Goal: Task Accomplishment & Management: Use online tool/utility

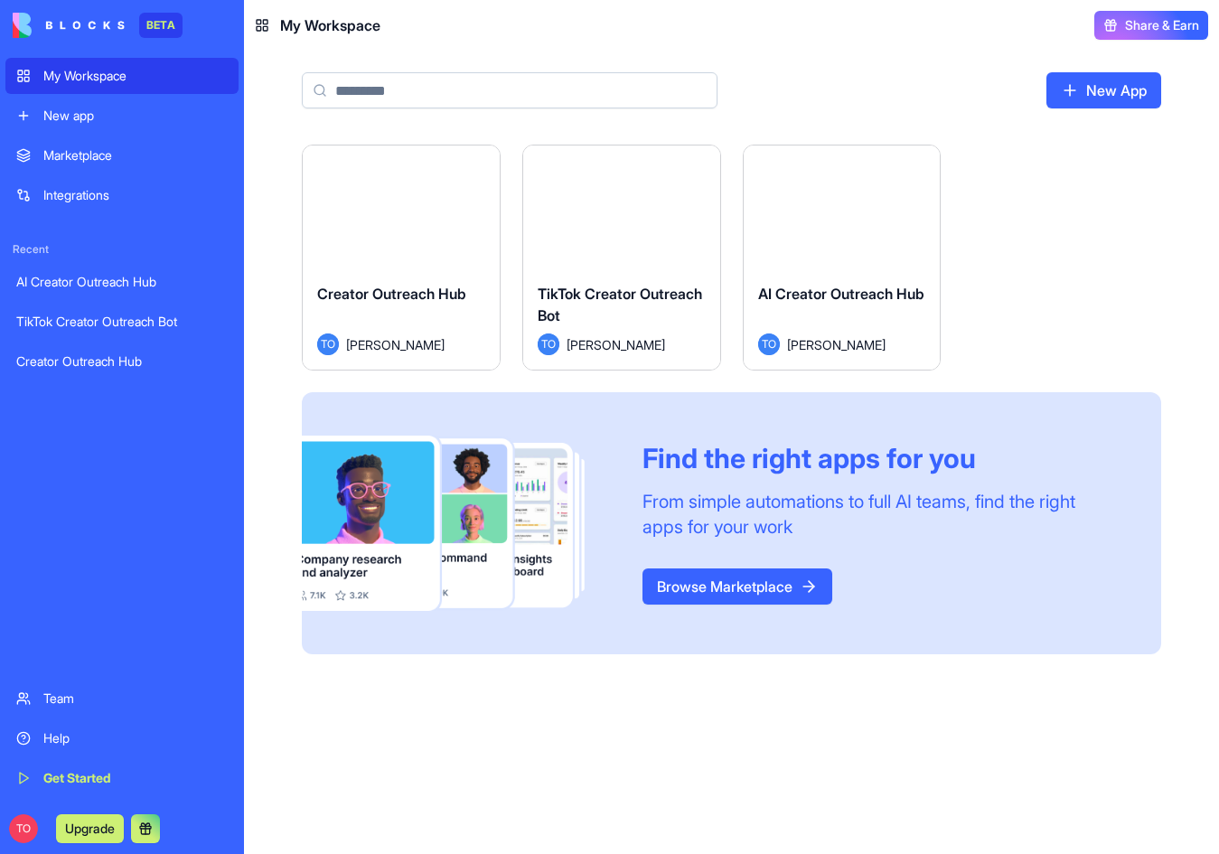
click at [97, 823] on button "Upgrade" at bounding box center [90, 828] width 68 height 29
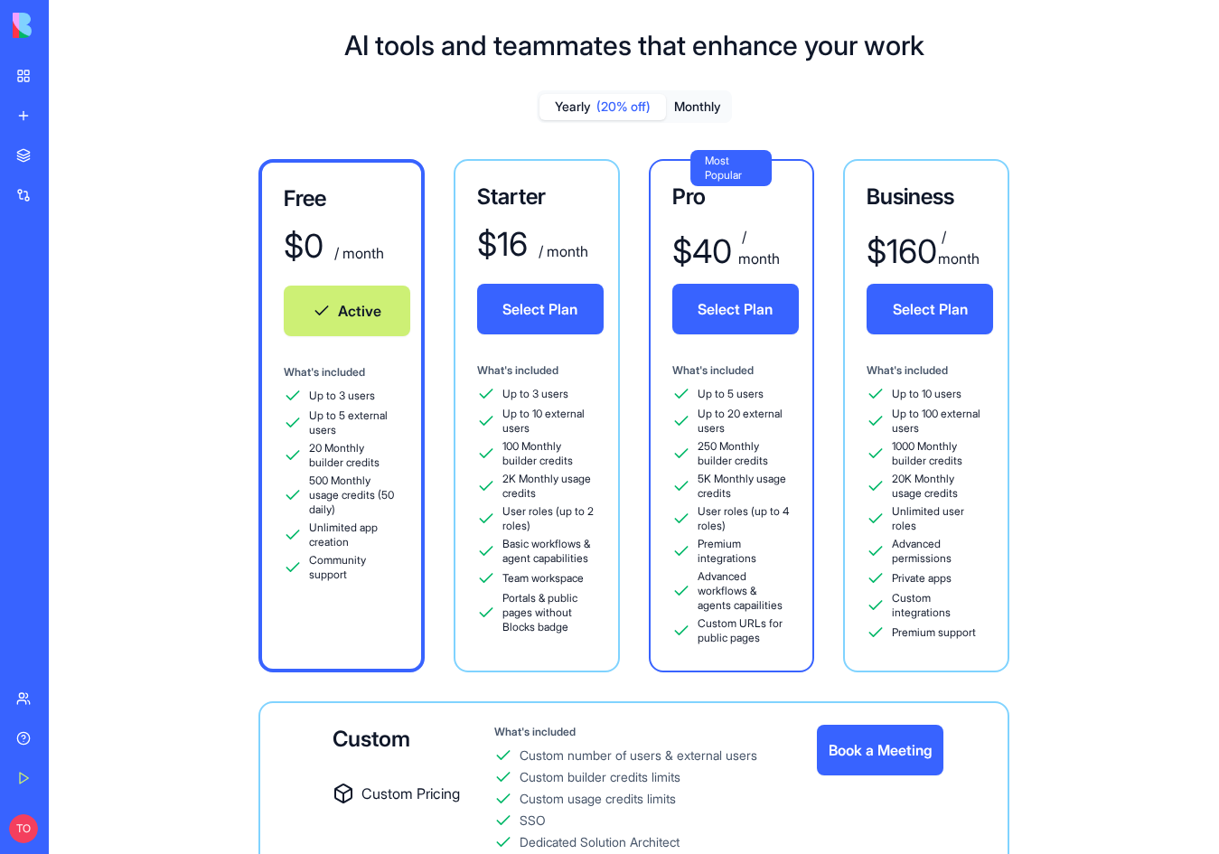
click at [35, 455] on div "Marketplace Integrations Recent AI Creator Outreach Hub TikTok Creator Outreach…" at bounding box center [24, 406] width 38 height 539
click at [67, 71] on div "My Workspace" at bounding box center [54, 76] width 23 height 18
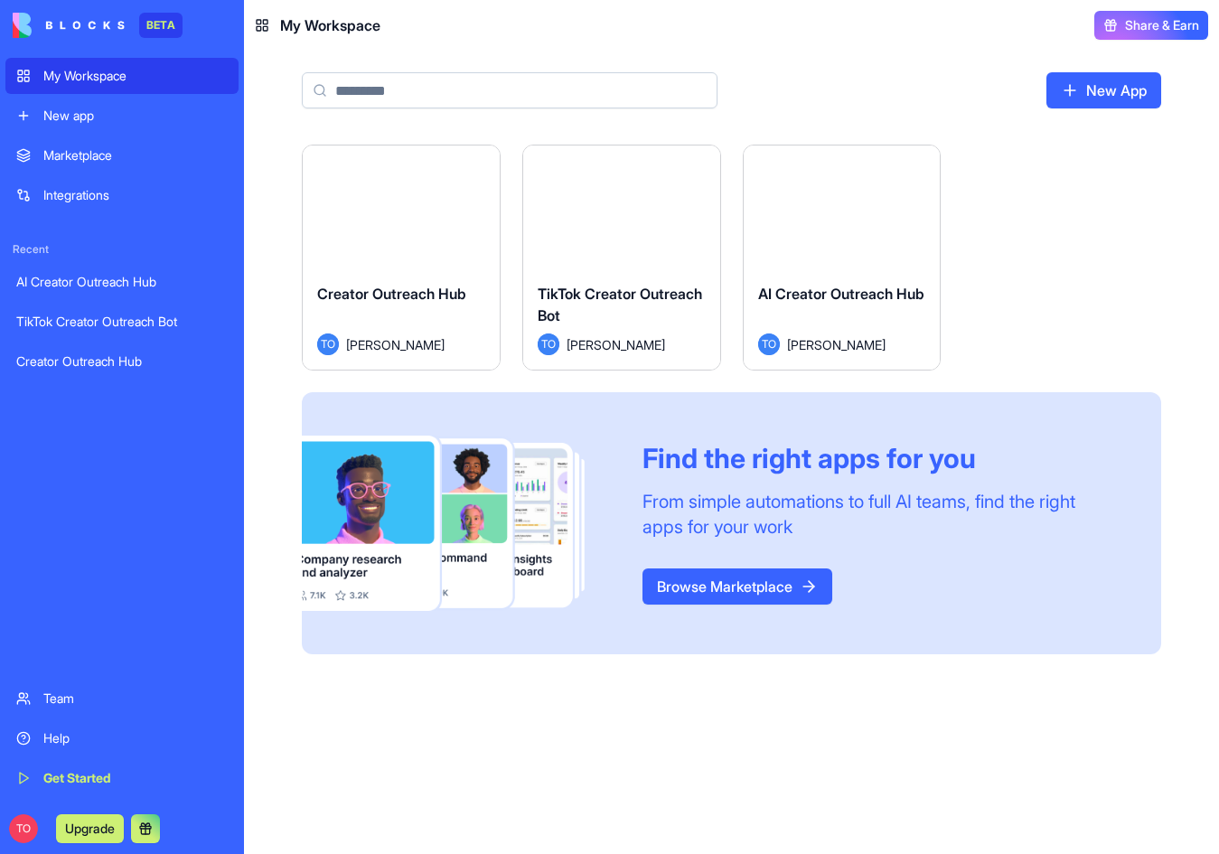
click at [419, 211] on button "Launch" at bounding box center [401, 207] width 136 height 36
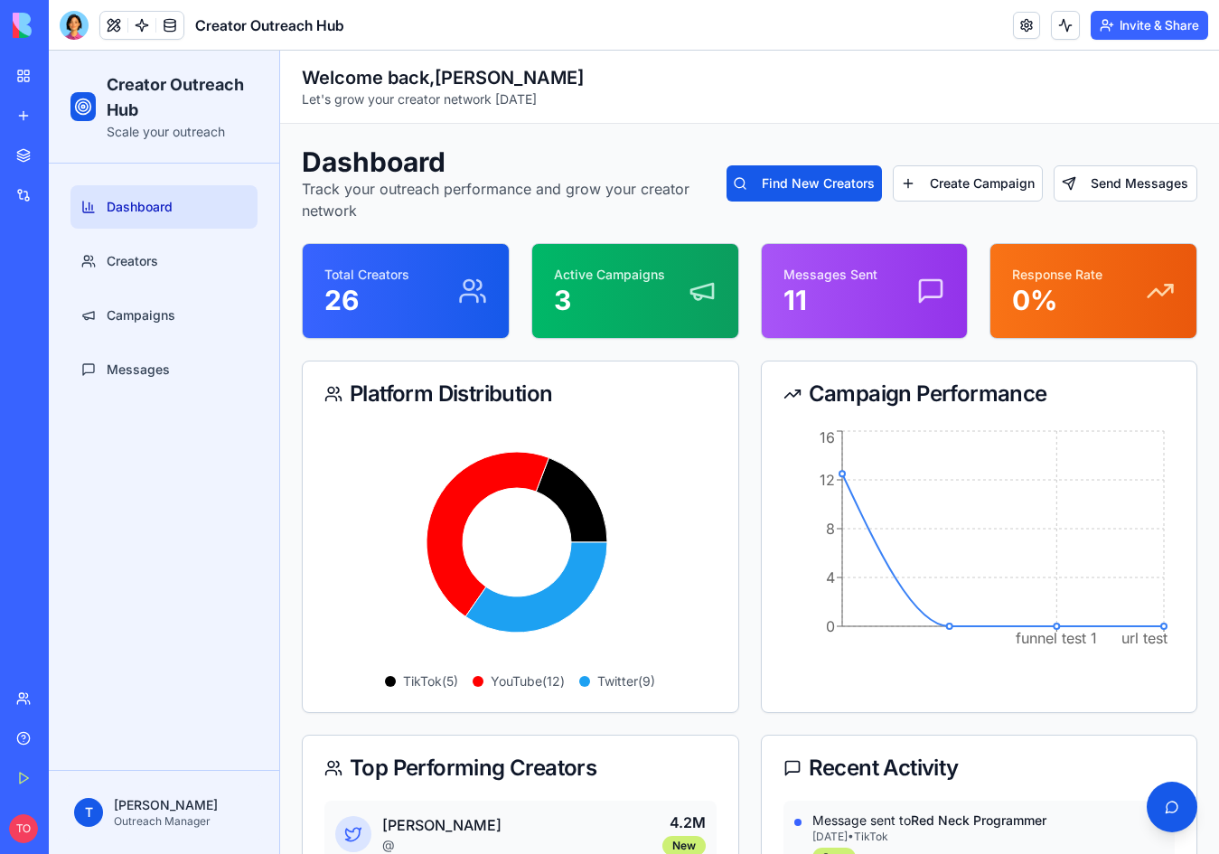
click at [54, 72] on div "My Workspace" at bounding box center [54, 76] width 23 height 18
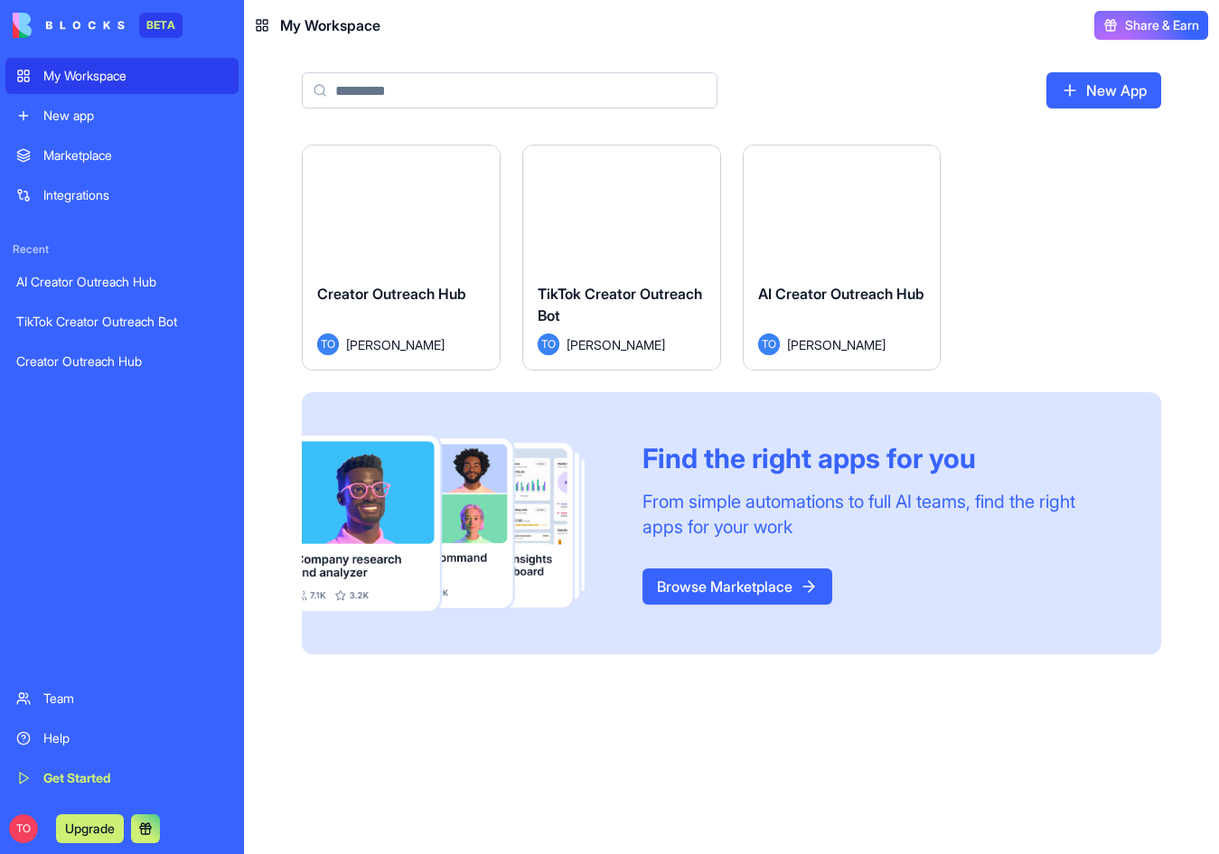
click at [593, 251] on div "Launch" at bounding box center [621, 206] width 197 height 123
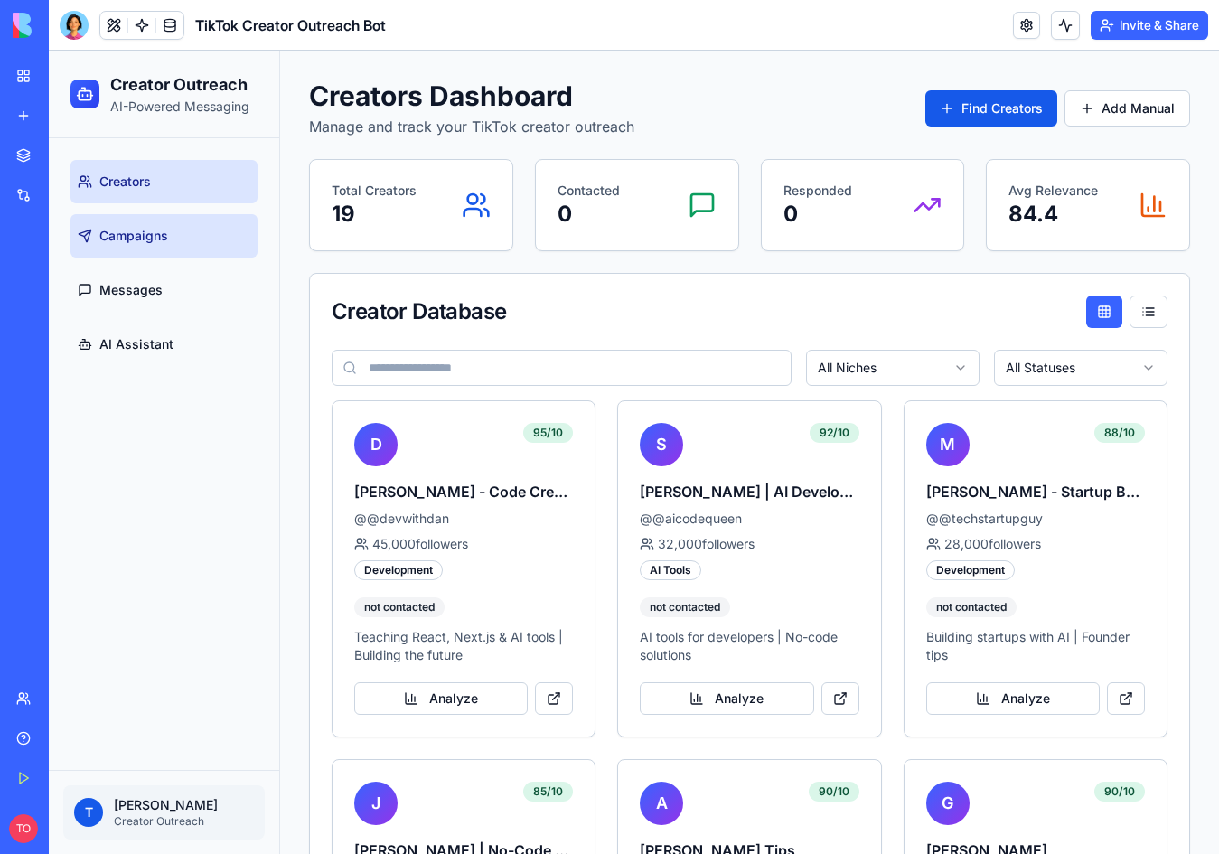
click at [150, 238] on span "Campaigns" at bounding box center [133, 236] width 69 height 18
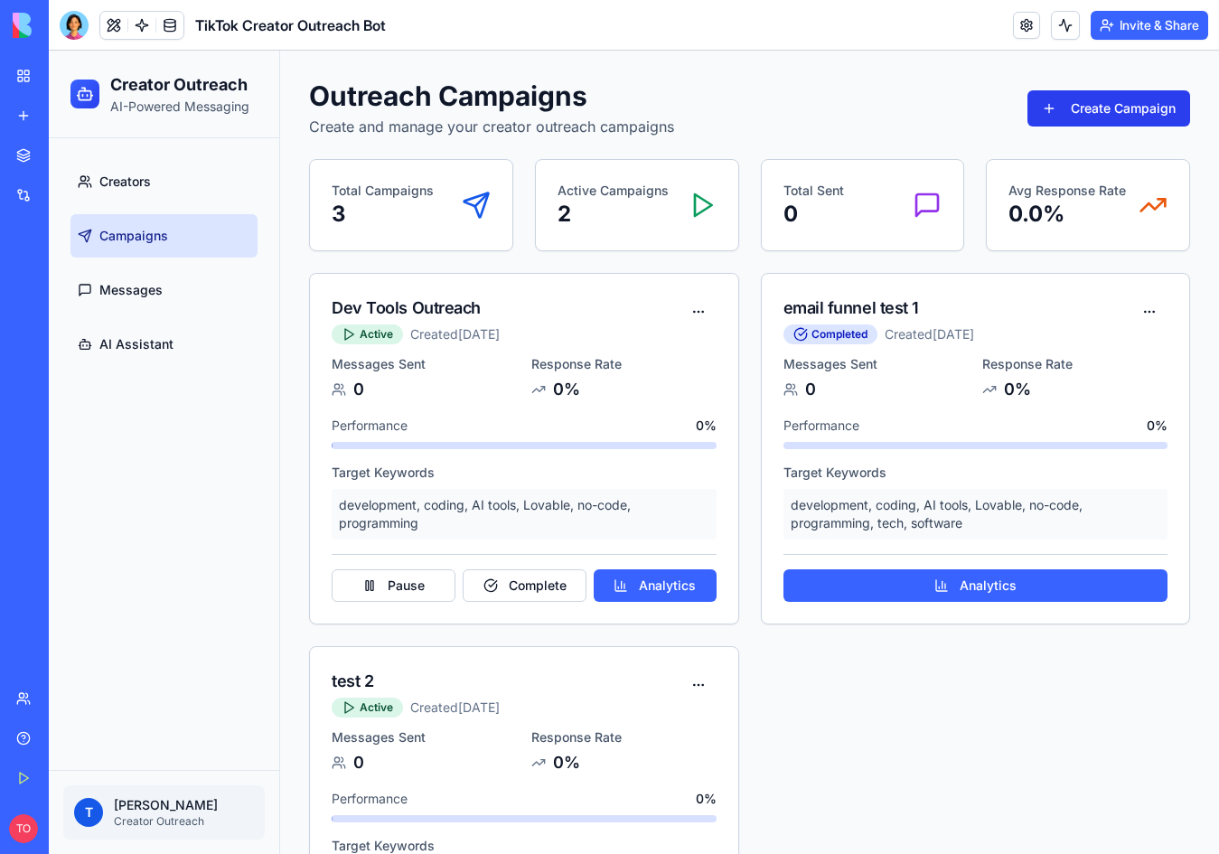
click at [1080, 114] on button "Create Campaign" at bounding box center [1108, 108] width 163 height 36
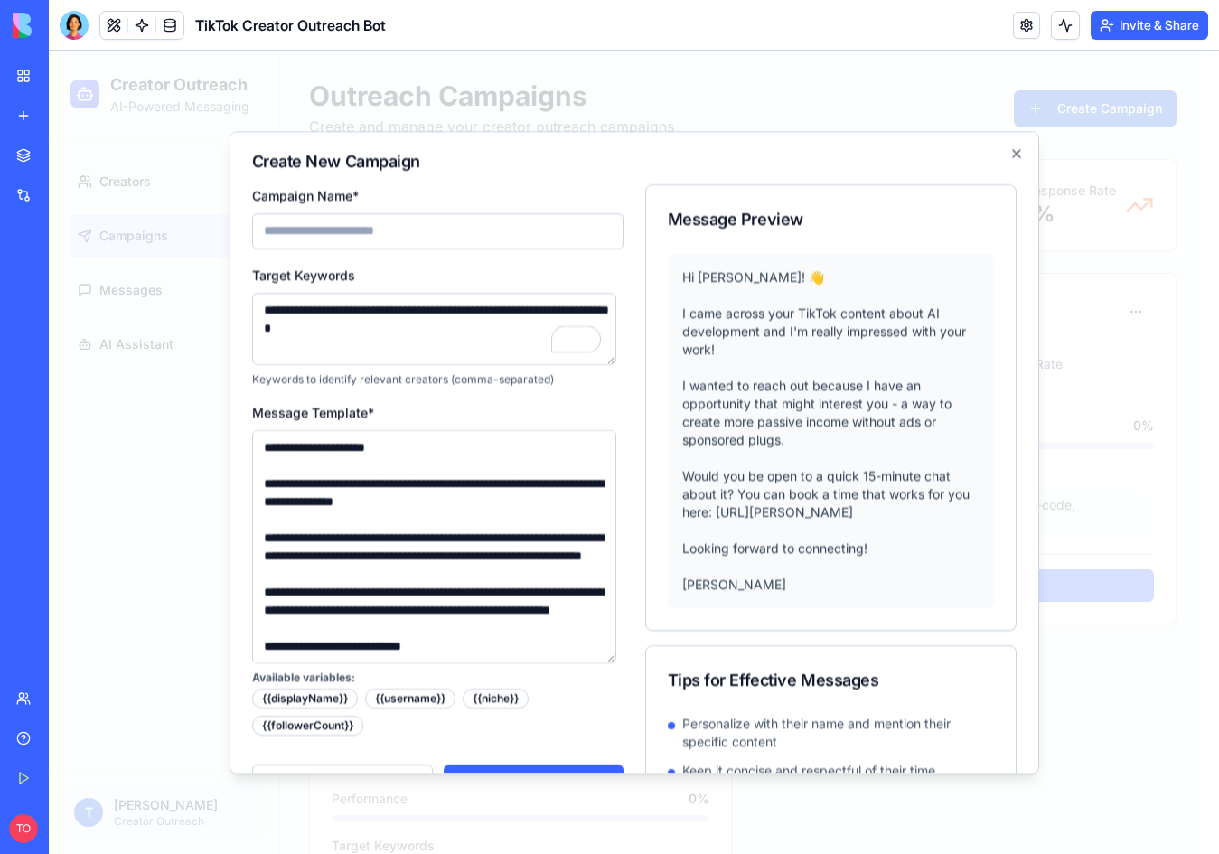
click at [427, 232] on input "Campaign Name*" at bounding box center [437, 231] width 371 height 36
type input "**********"
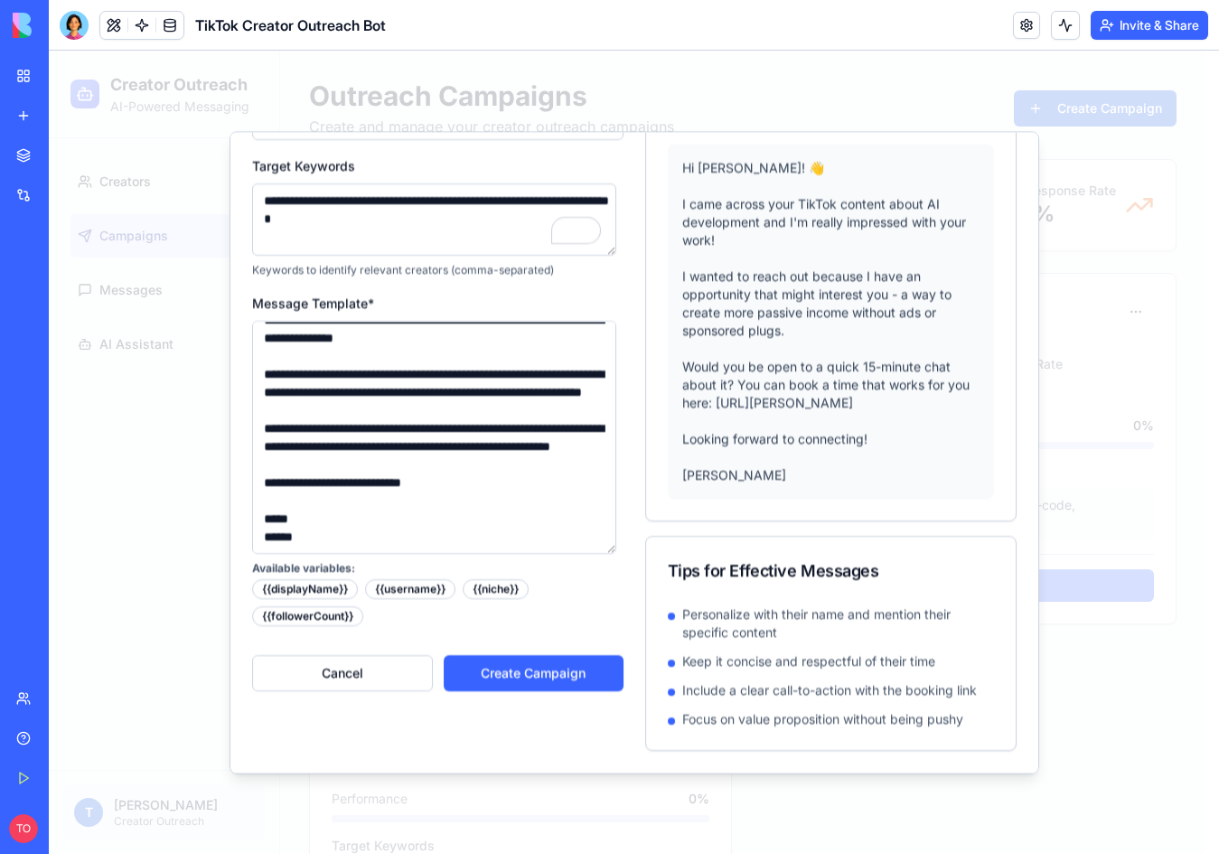
scroll to position [90, 0]
click at [545, 655] on button "Create Campaign" at bounding box center [534, 673] width 180 height 36
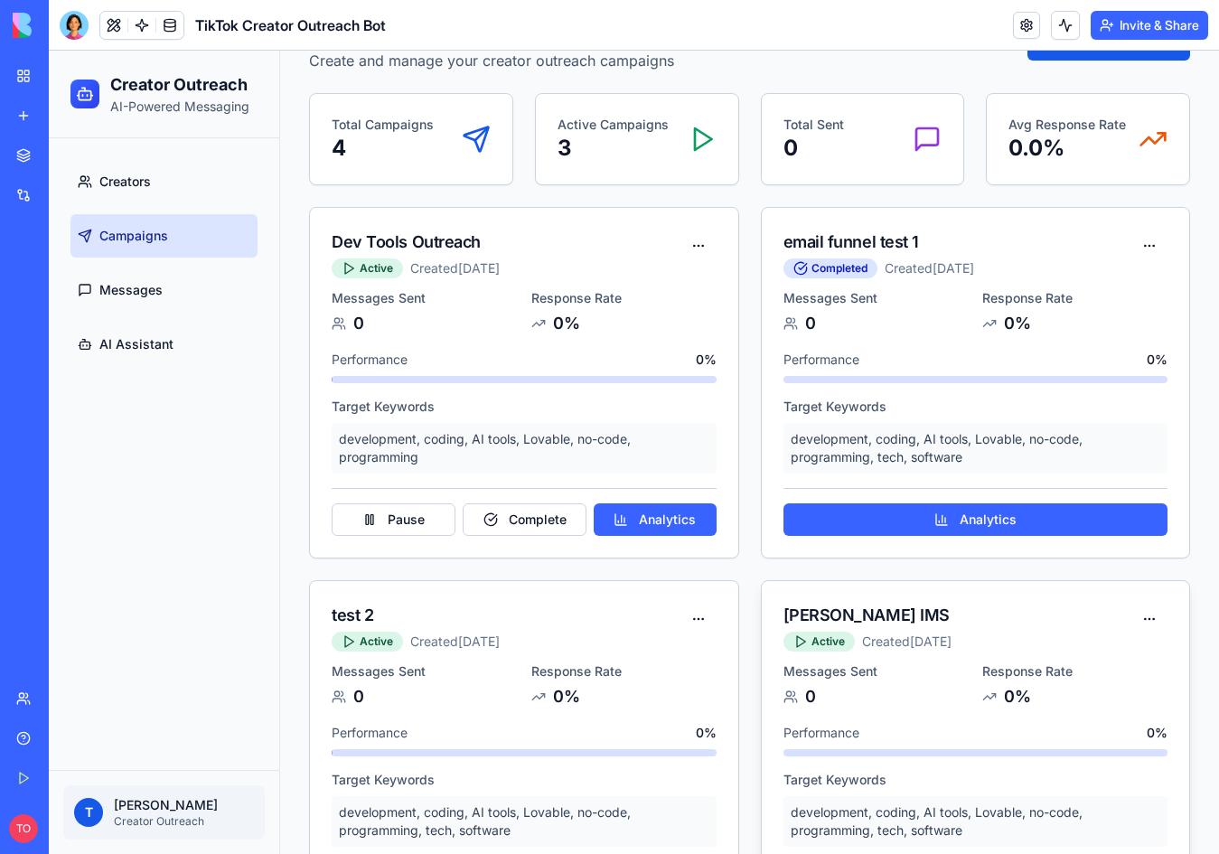
scroll to position [0, 0]
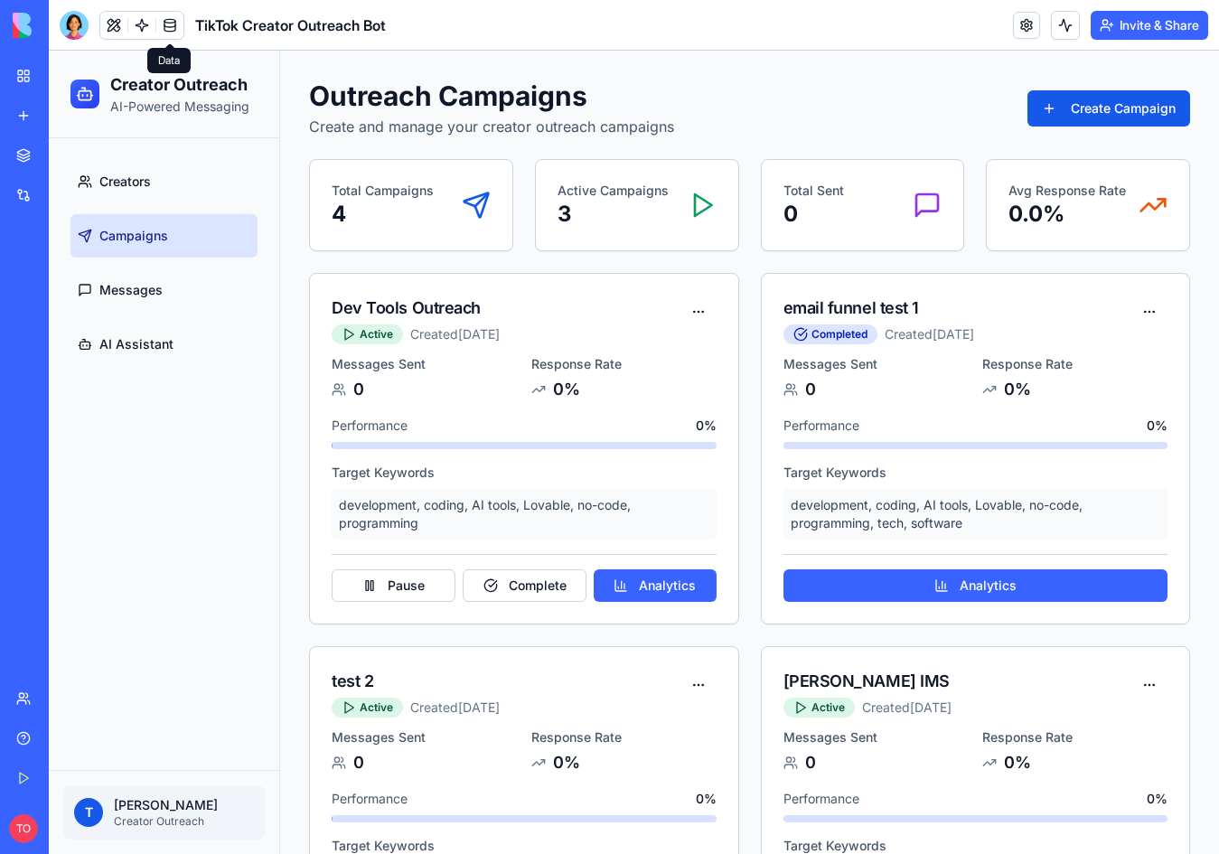
click at [164, 30] on link at bounding box center [169, 25] width 27 height 27
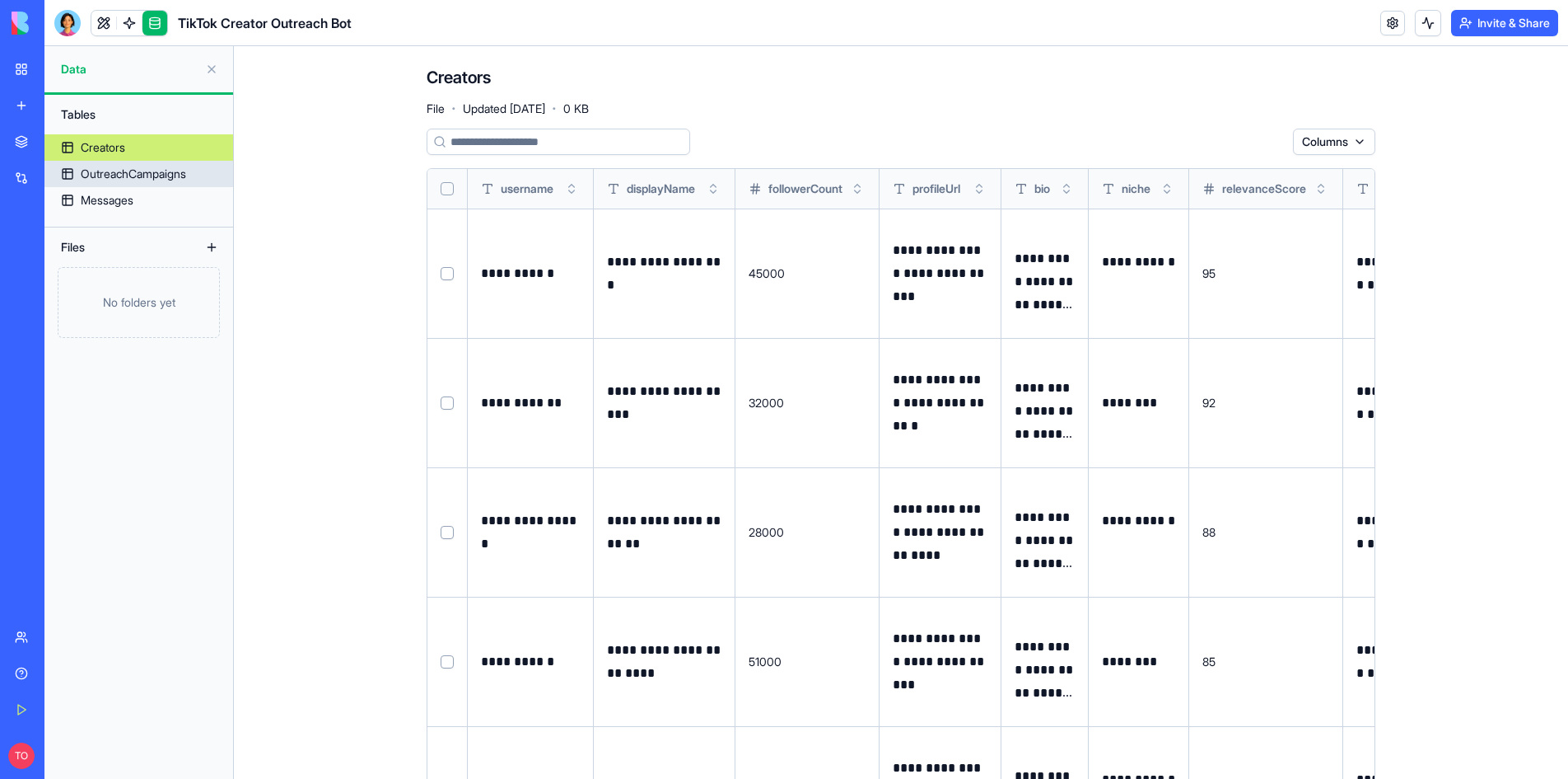
click at [149, 171] on div "OutreachCampaigns" at bounding box center [134, 174] width 106 height 16
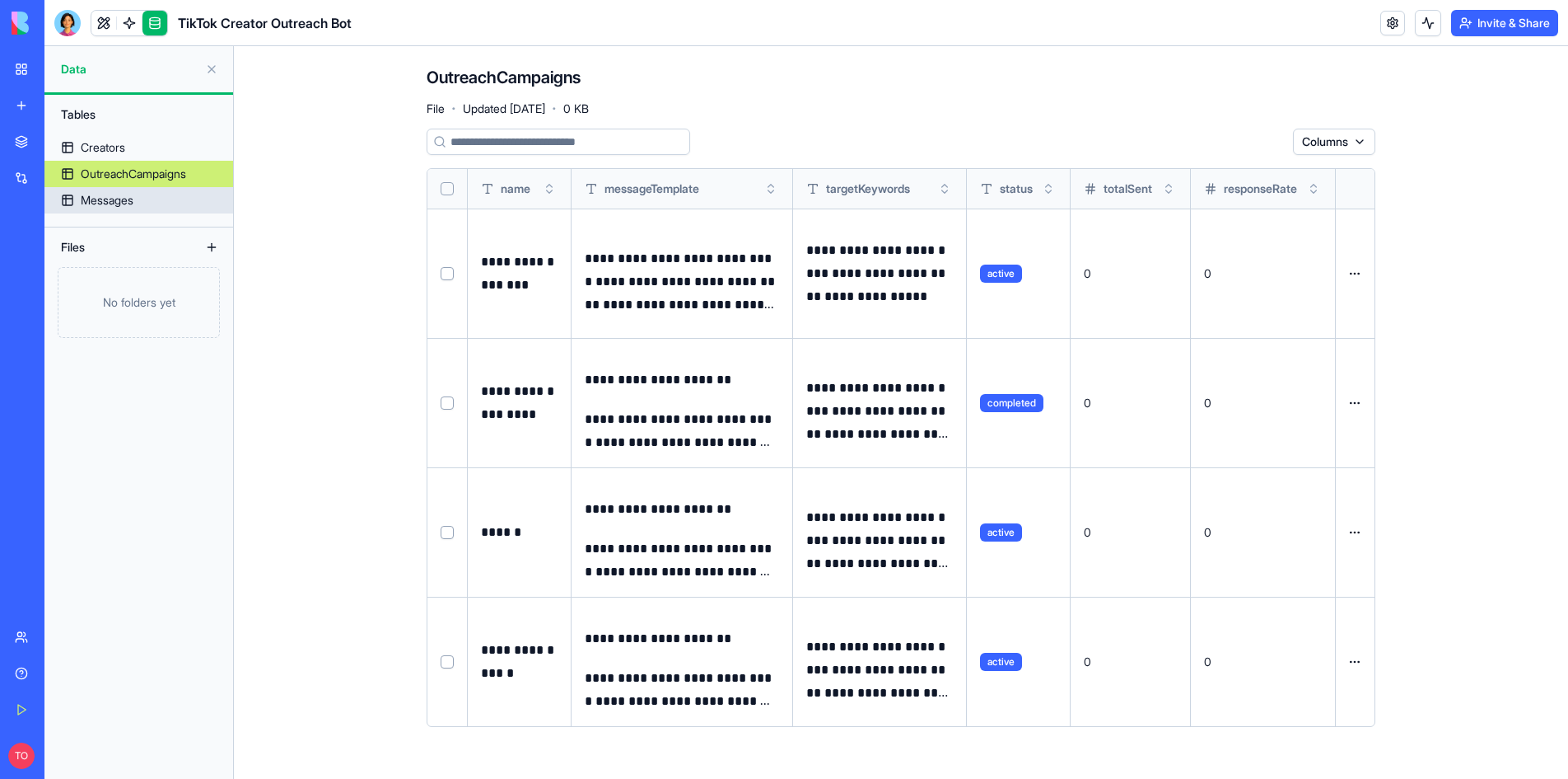
click at [132, 195] on div "Messages" at bounding box center [108, 200] width 53 height 16
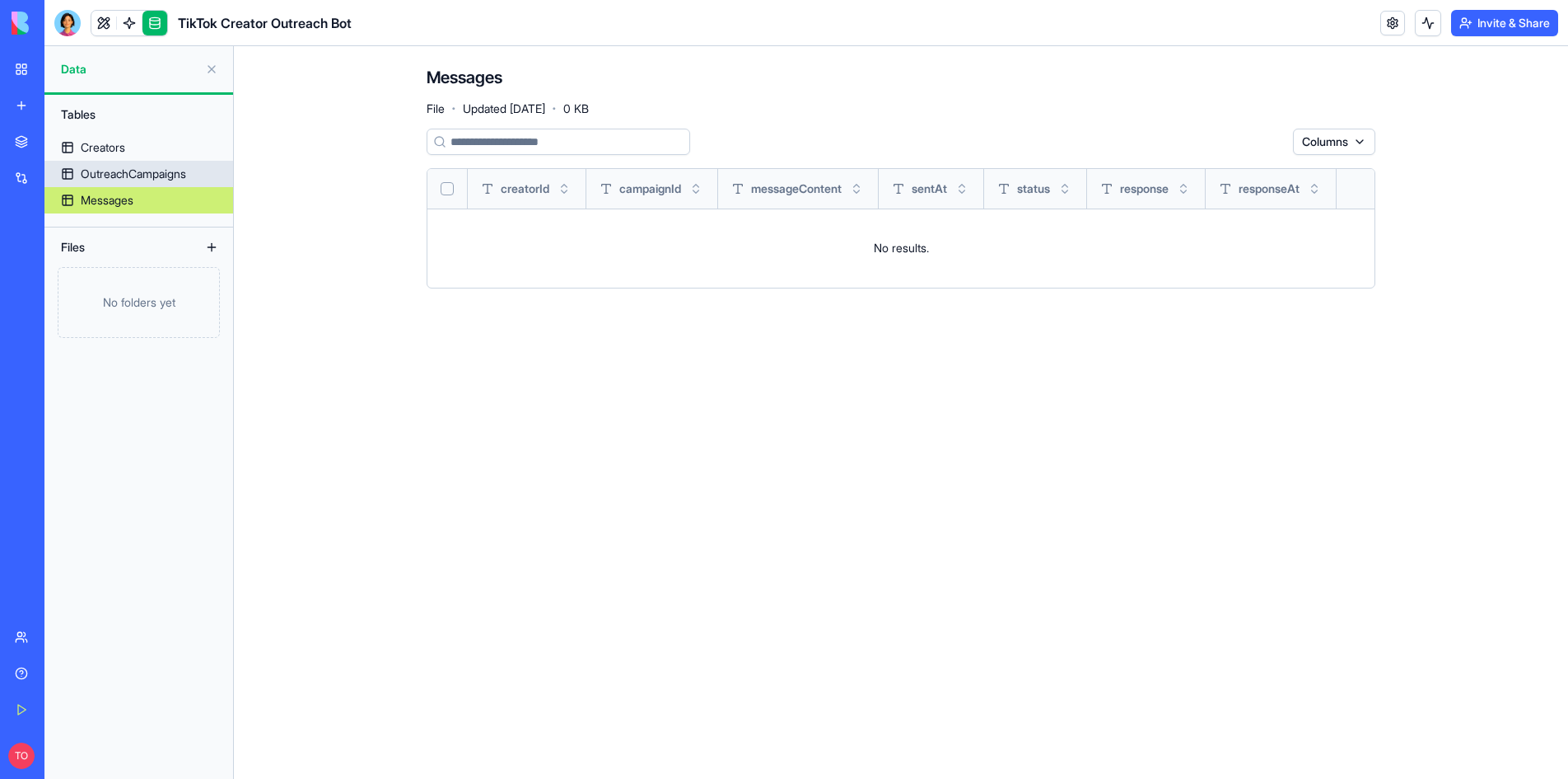
click at [132, 176] on div "OutreachCampaigns" at bounding box center [134, 174] width 106 height 16
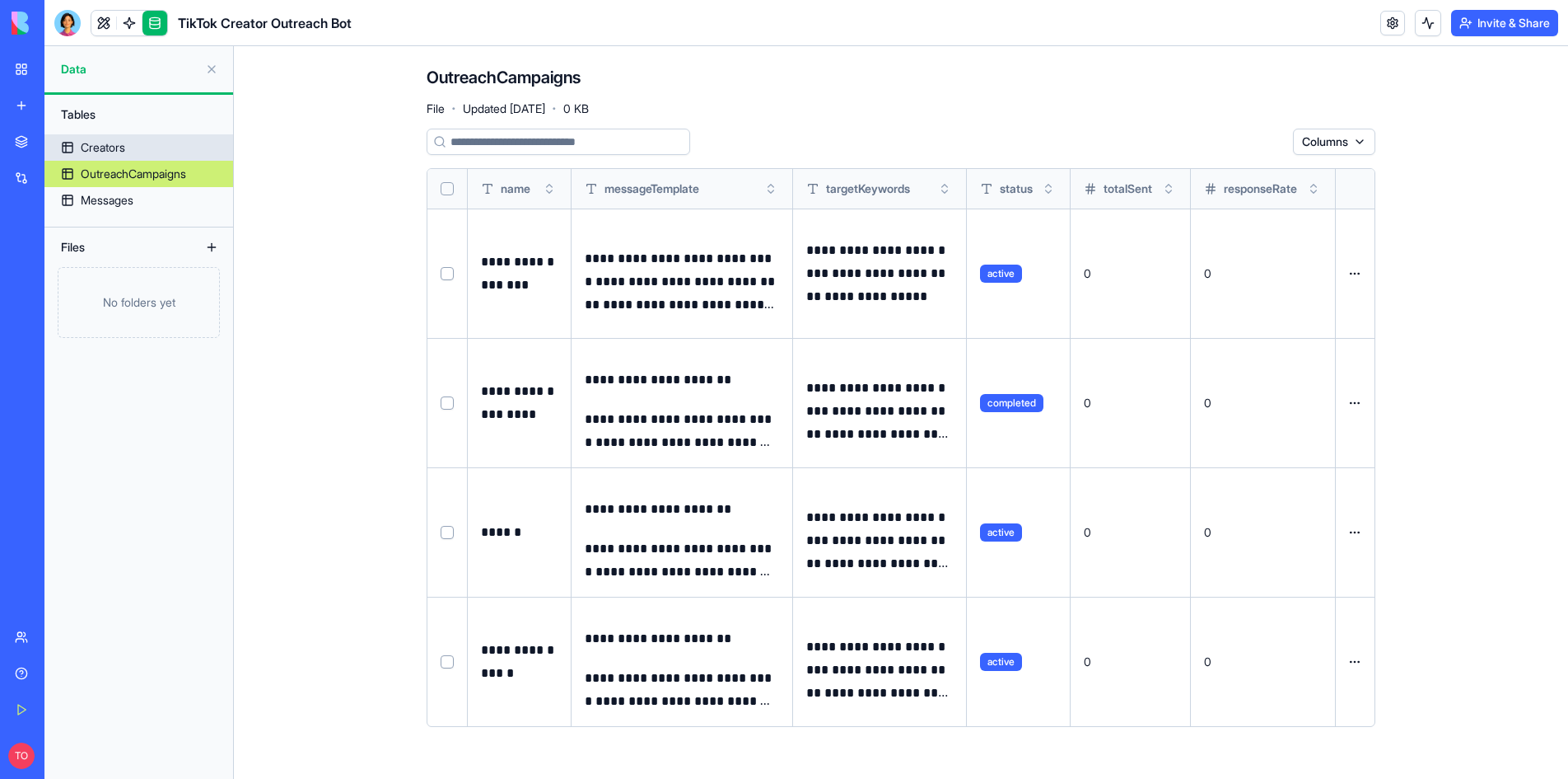
click at [109, 150] on div "Creators" at bounding box center [103, 148] width 45 height 16
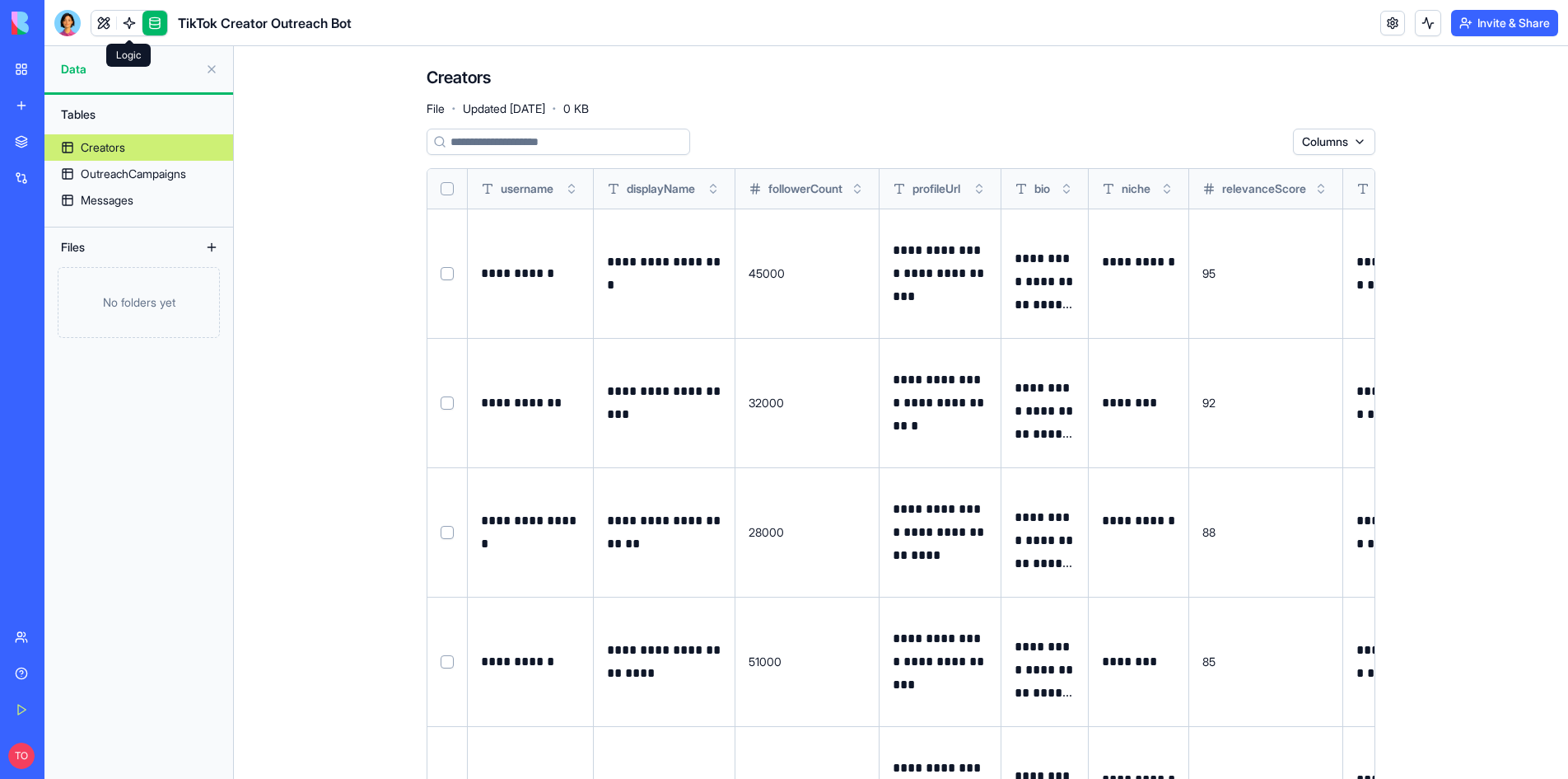
click at [127, 24] on link at bounding box center [129, 23] width 25 height 25
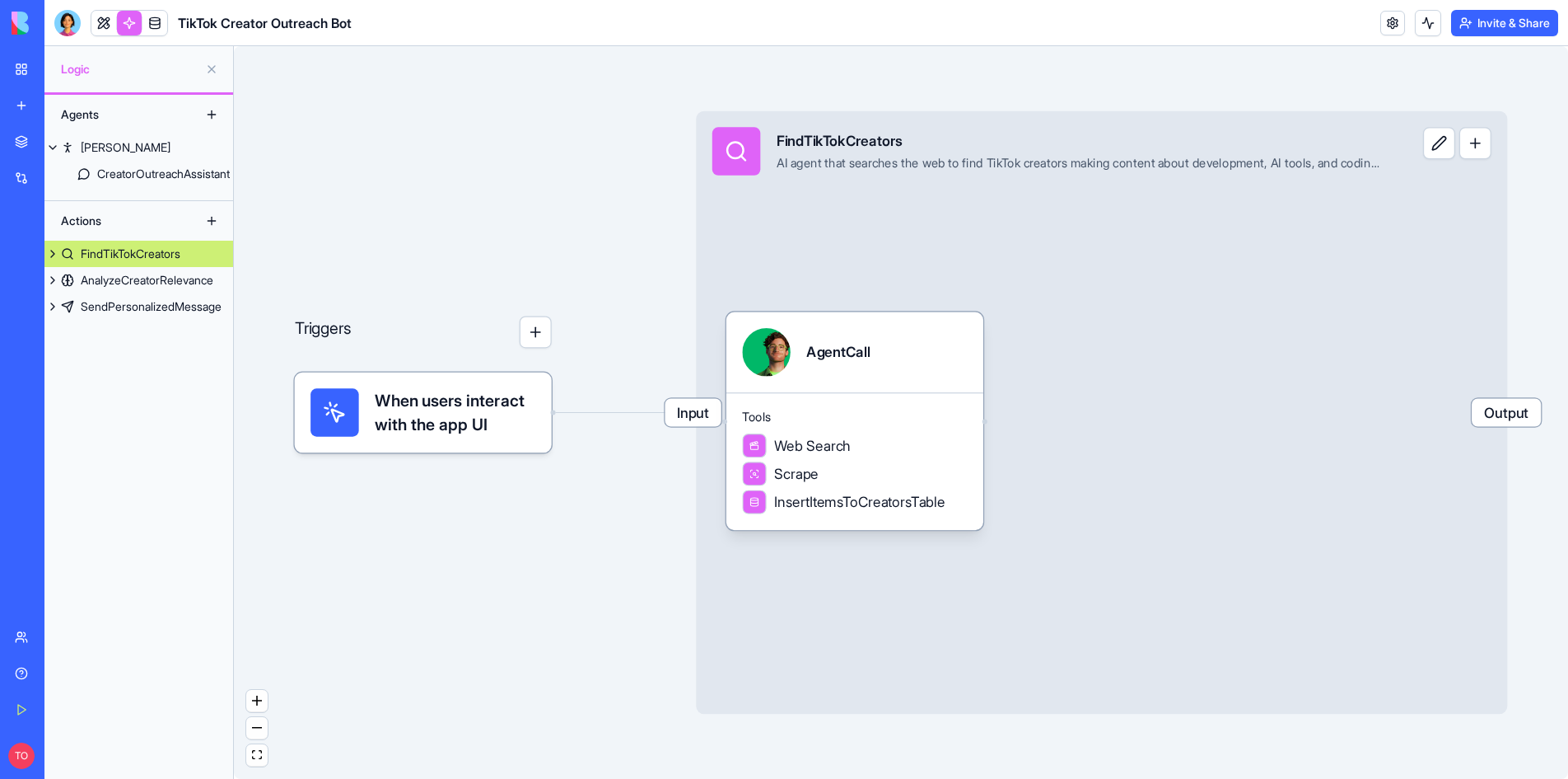
click at [103, 24] on link at bounding box center [103, 23] width 25 height 25
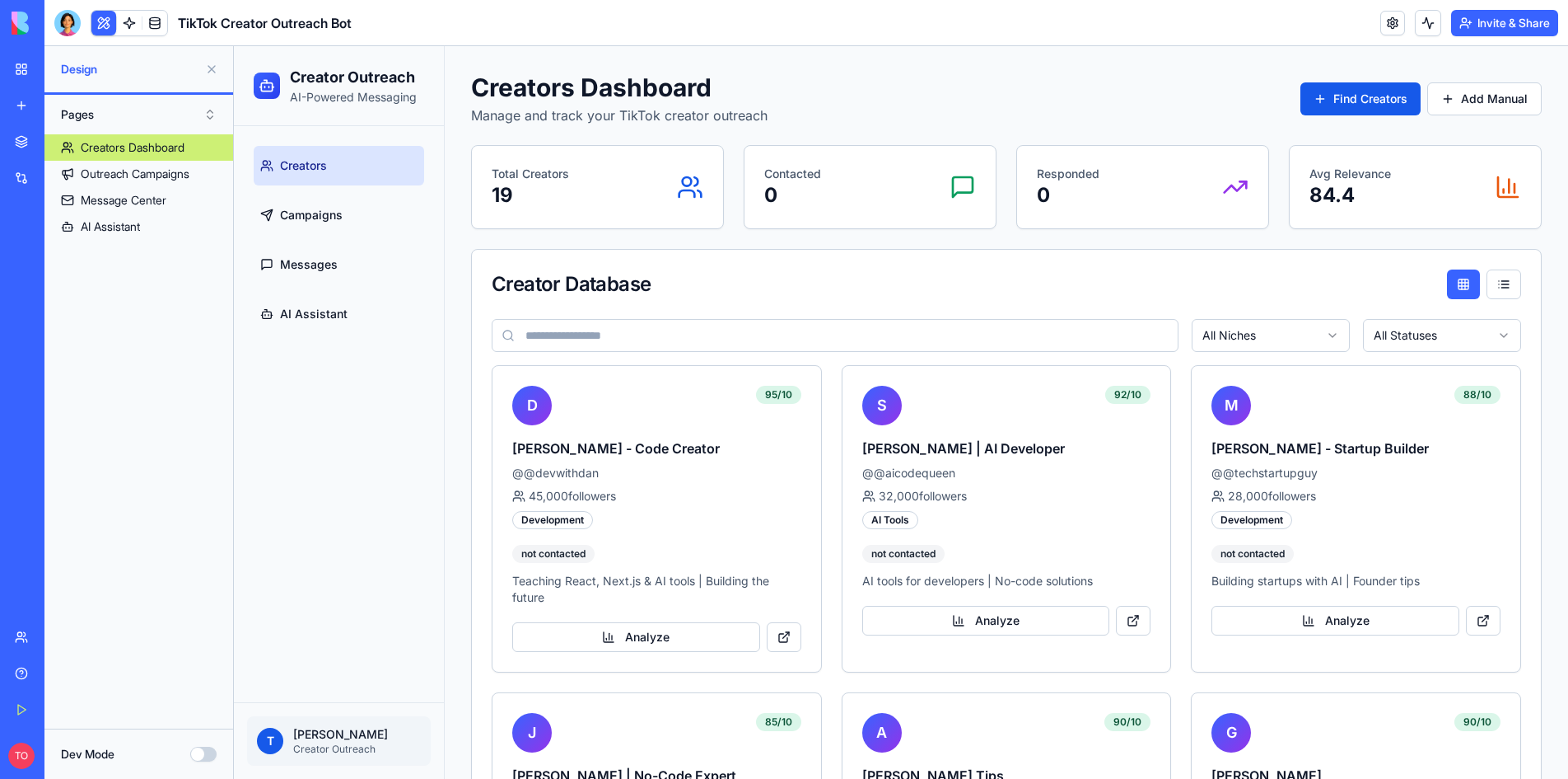
click at [61, 71] on div "My Workspace" at bounding box center [49, 69] width 21 height 16
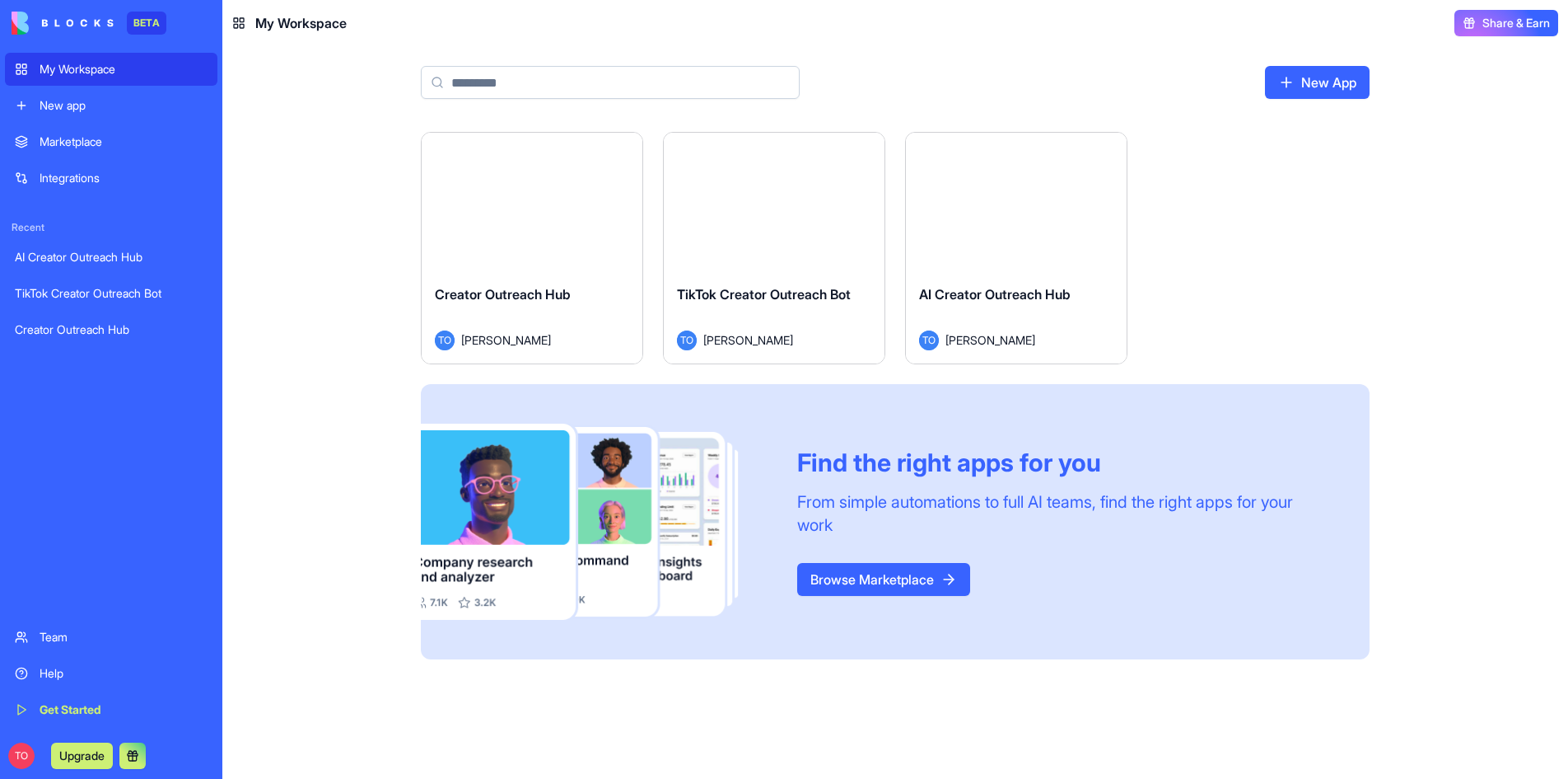
click at [758, 258] on div "Launch" at bounding box center [774, 202] width 221 height 139
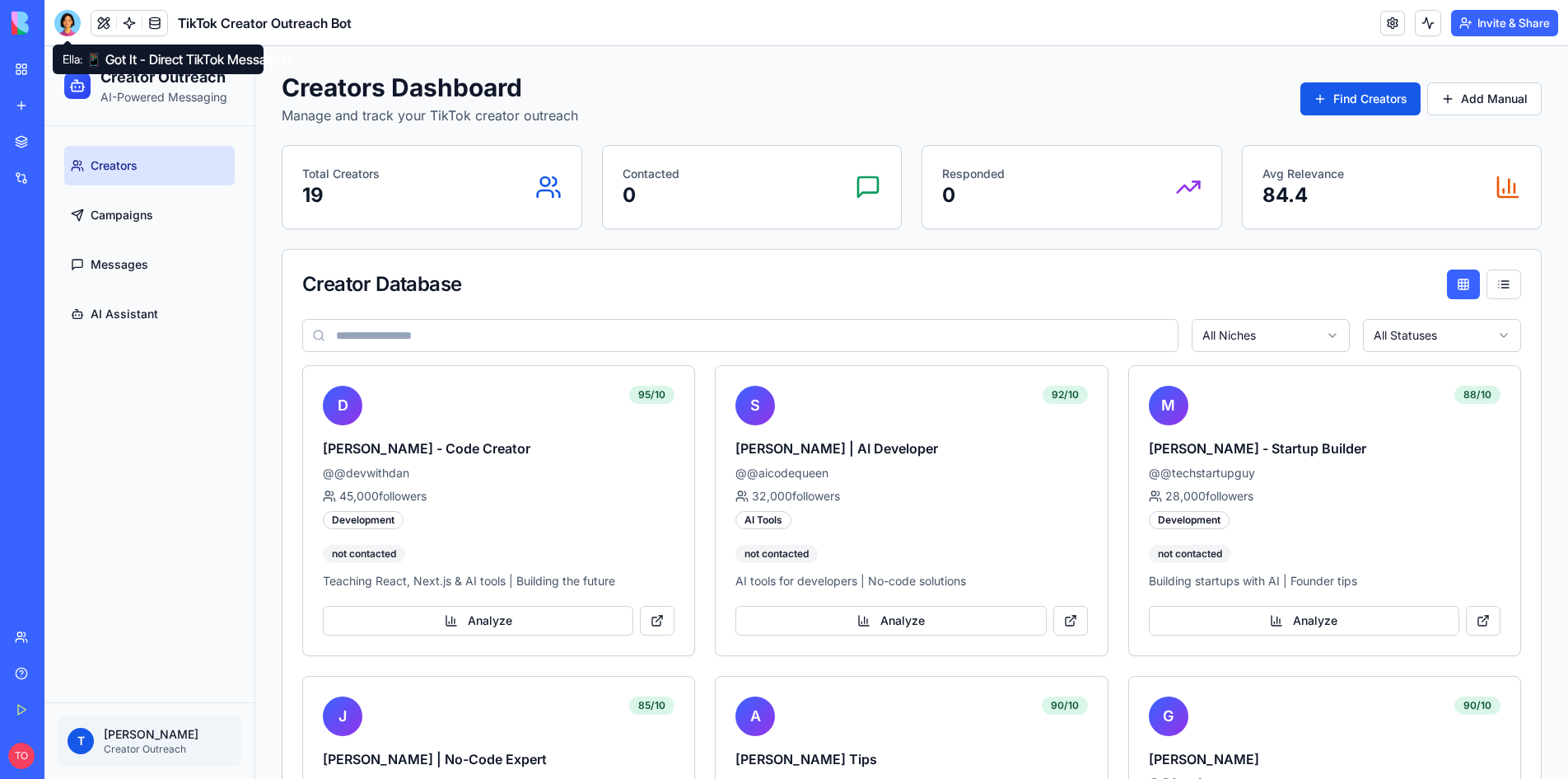
click at [62, 19] on div at bounding box center [67, 23] width 26 height 26
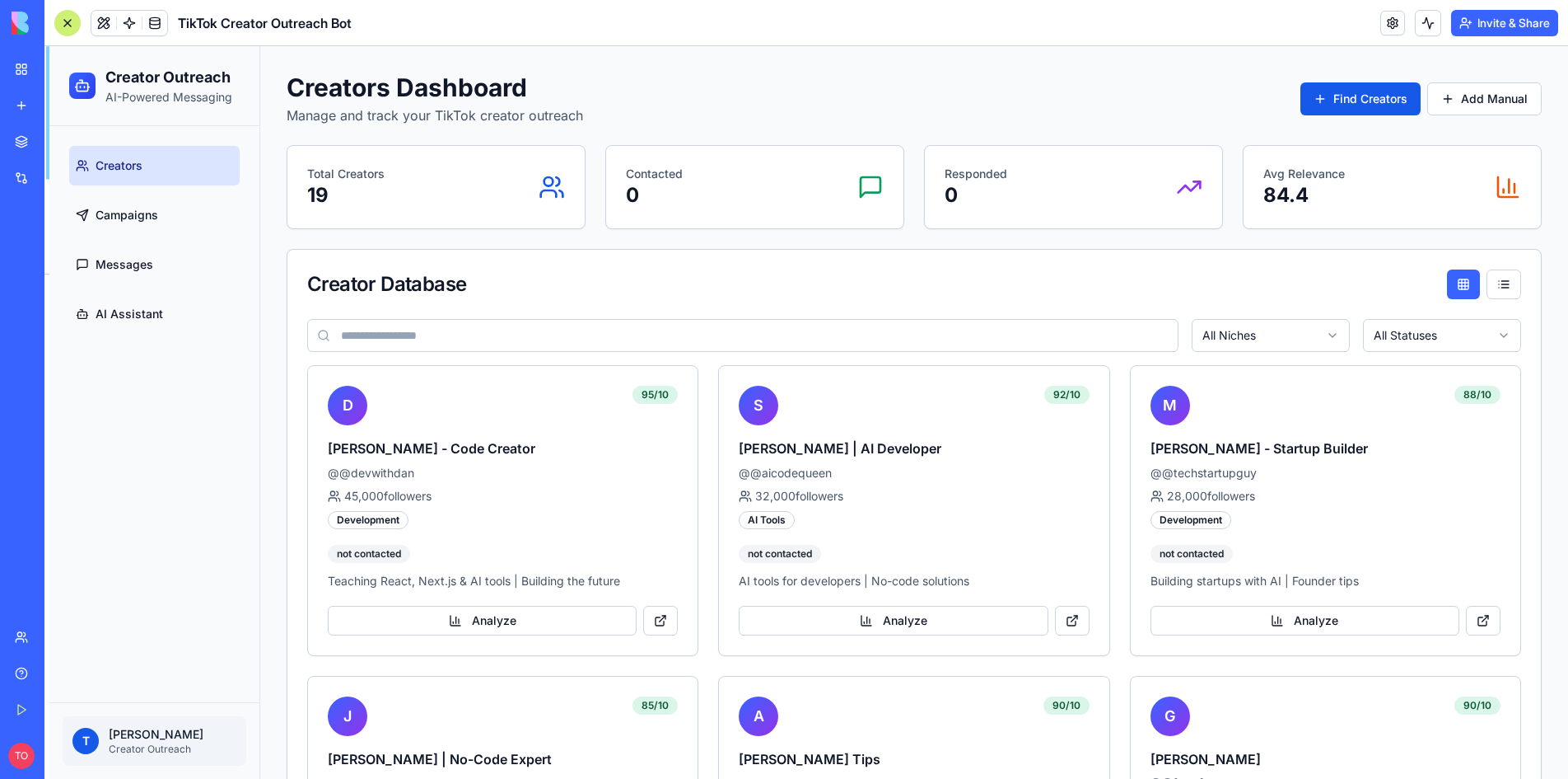
scroll to position [7649, 0]
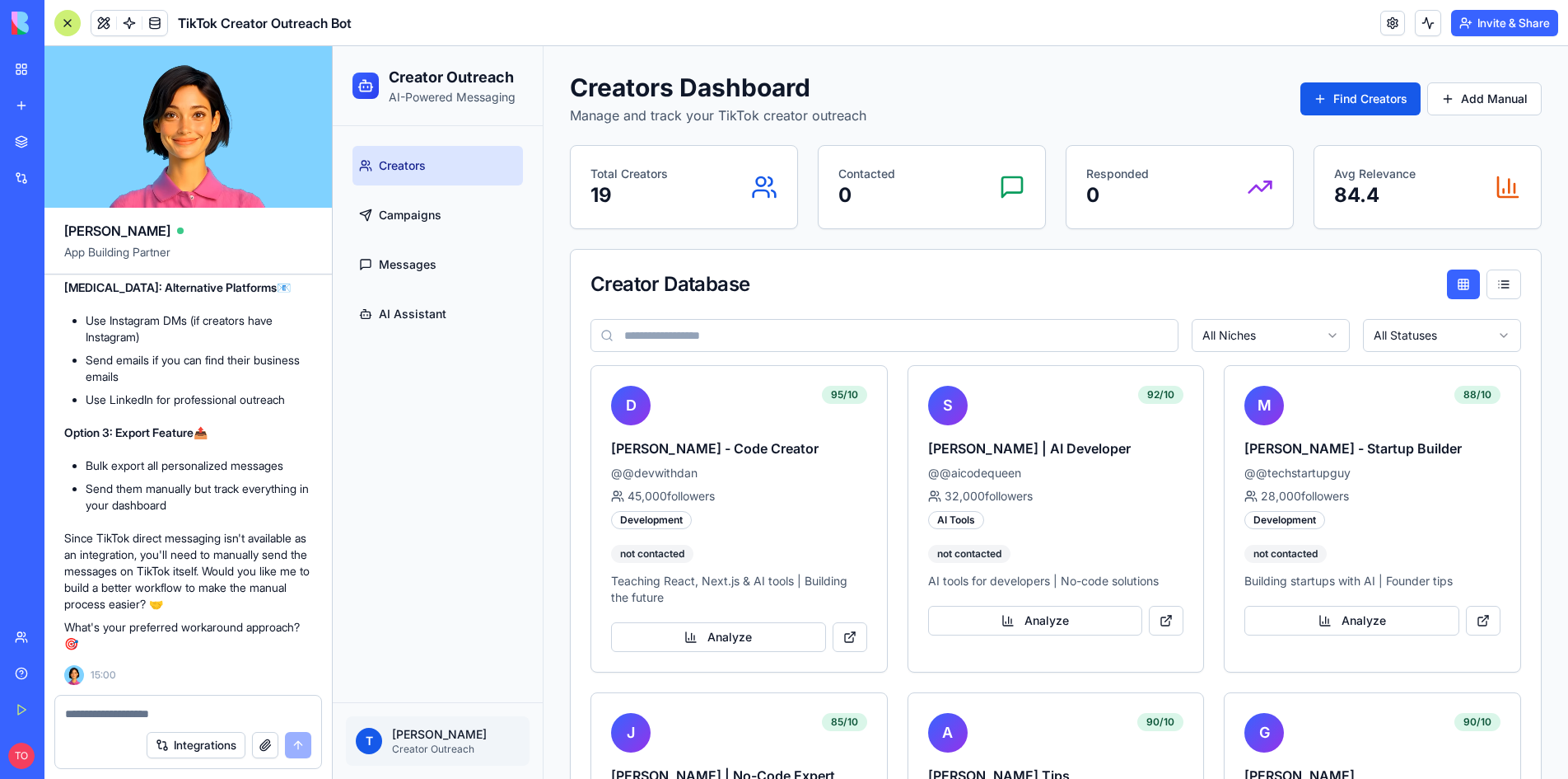
click at [145, 719] on textarea at bounding box center [188, 713] width 246 height 16
type textarea "*"
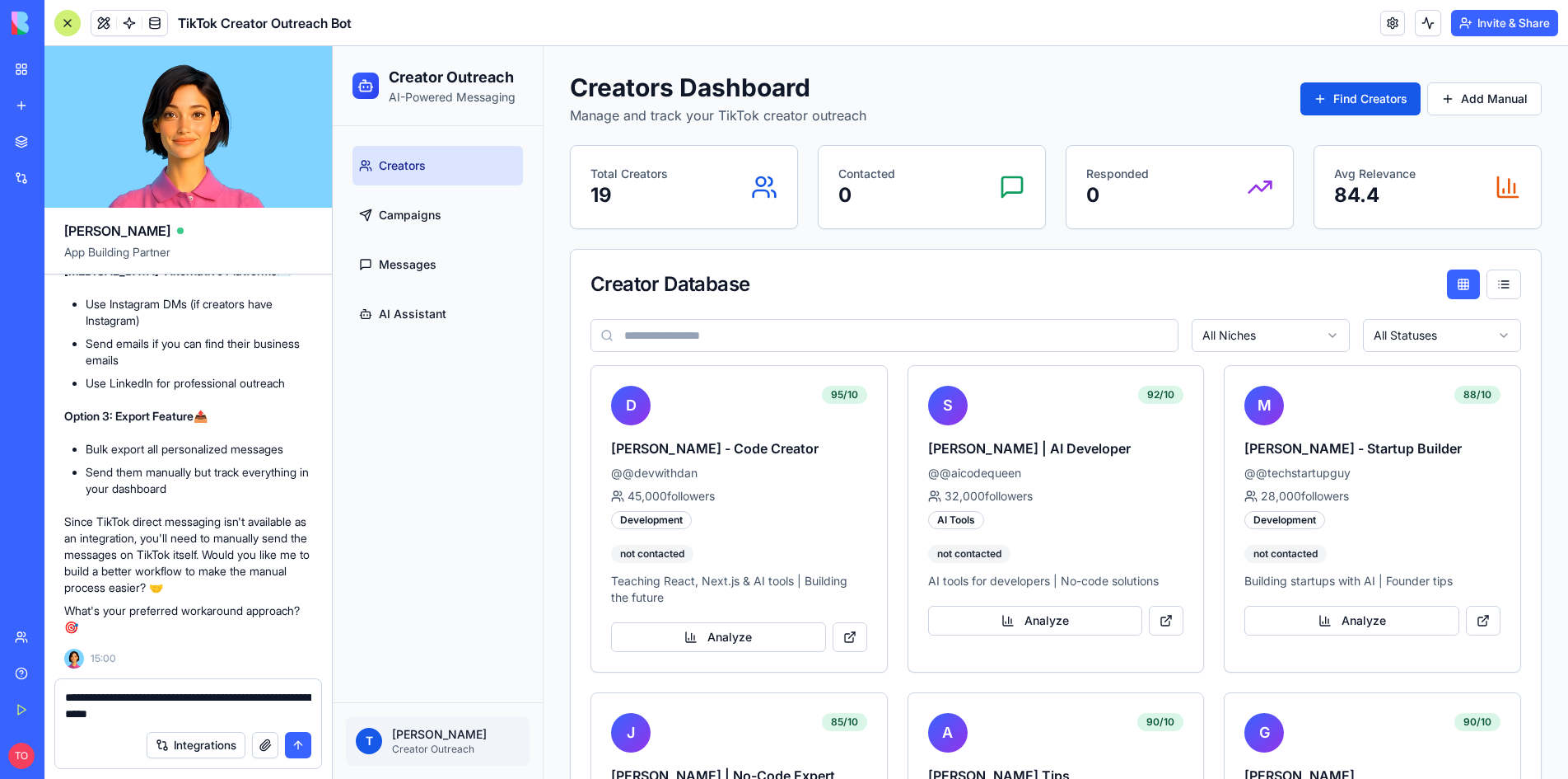
click at [192, 742] on button "Integrations" at bounding box center [196, 744] width 98 height 26
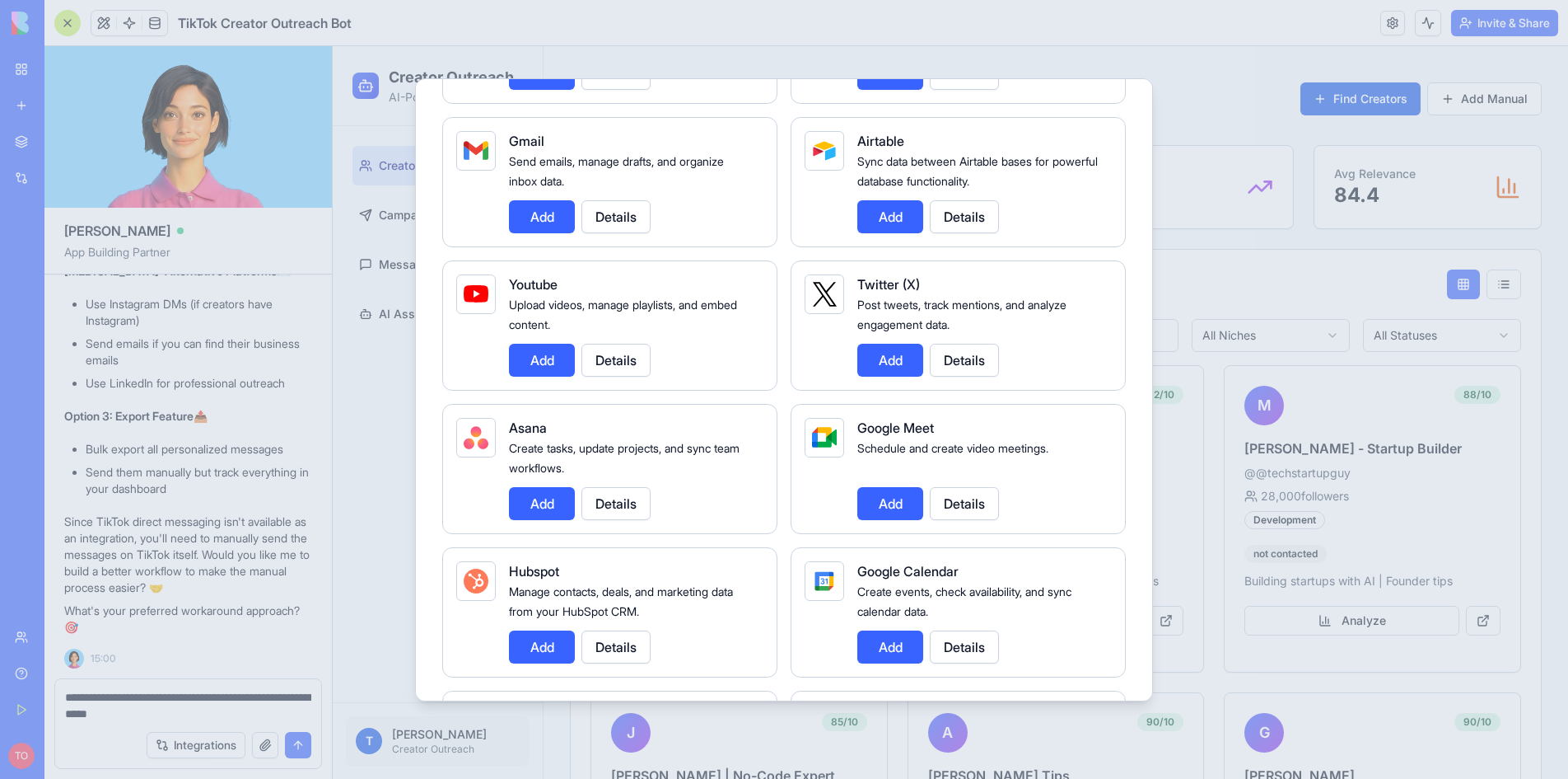
scroll to position [0, 0]
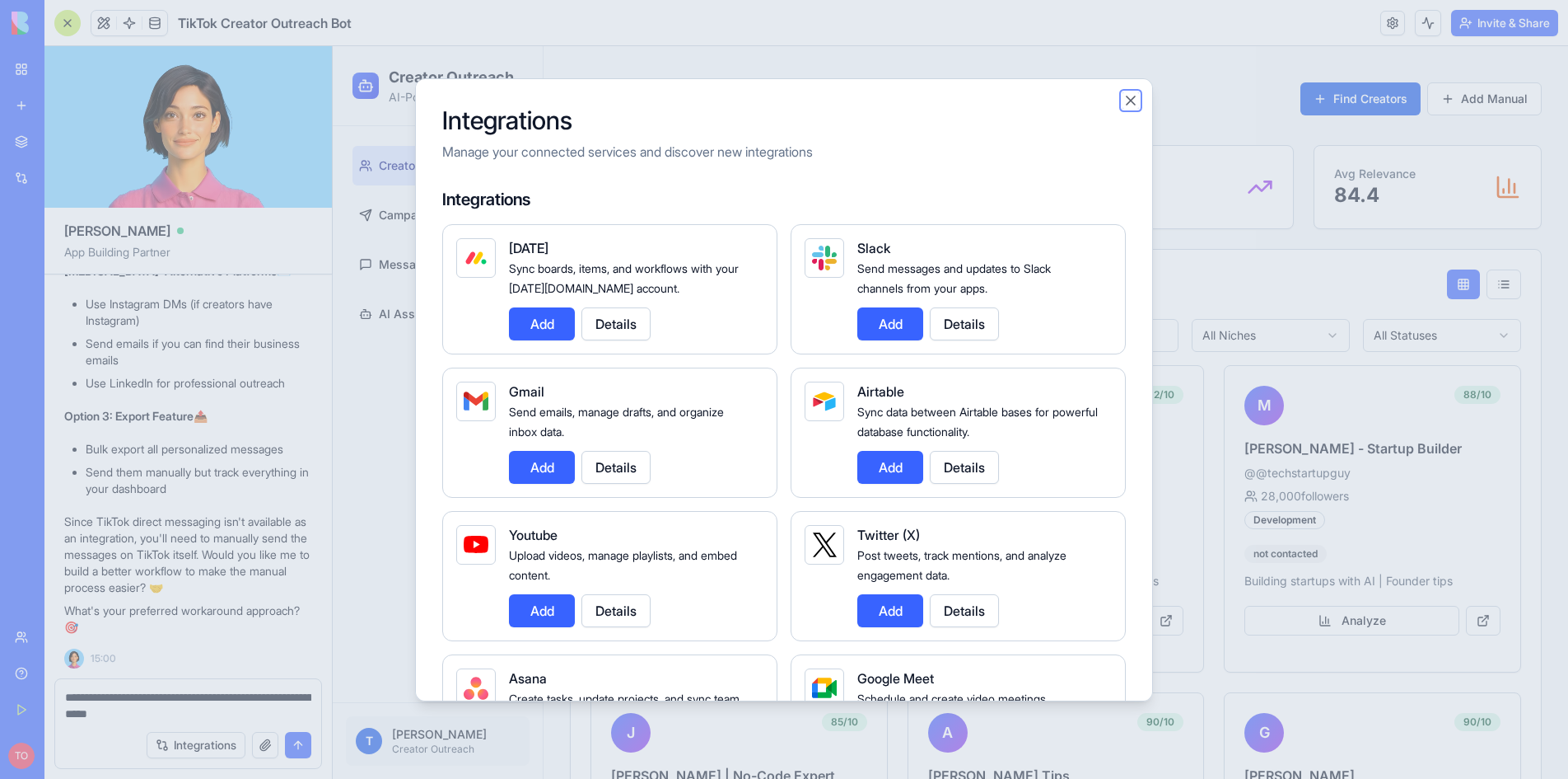
click at [1110, 101] on button "Close" at bounding box center [1130, 100] width 16 height 16
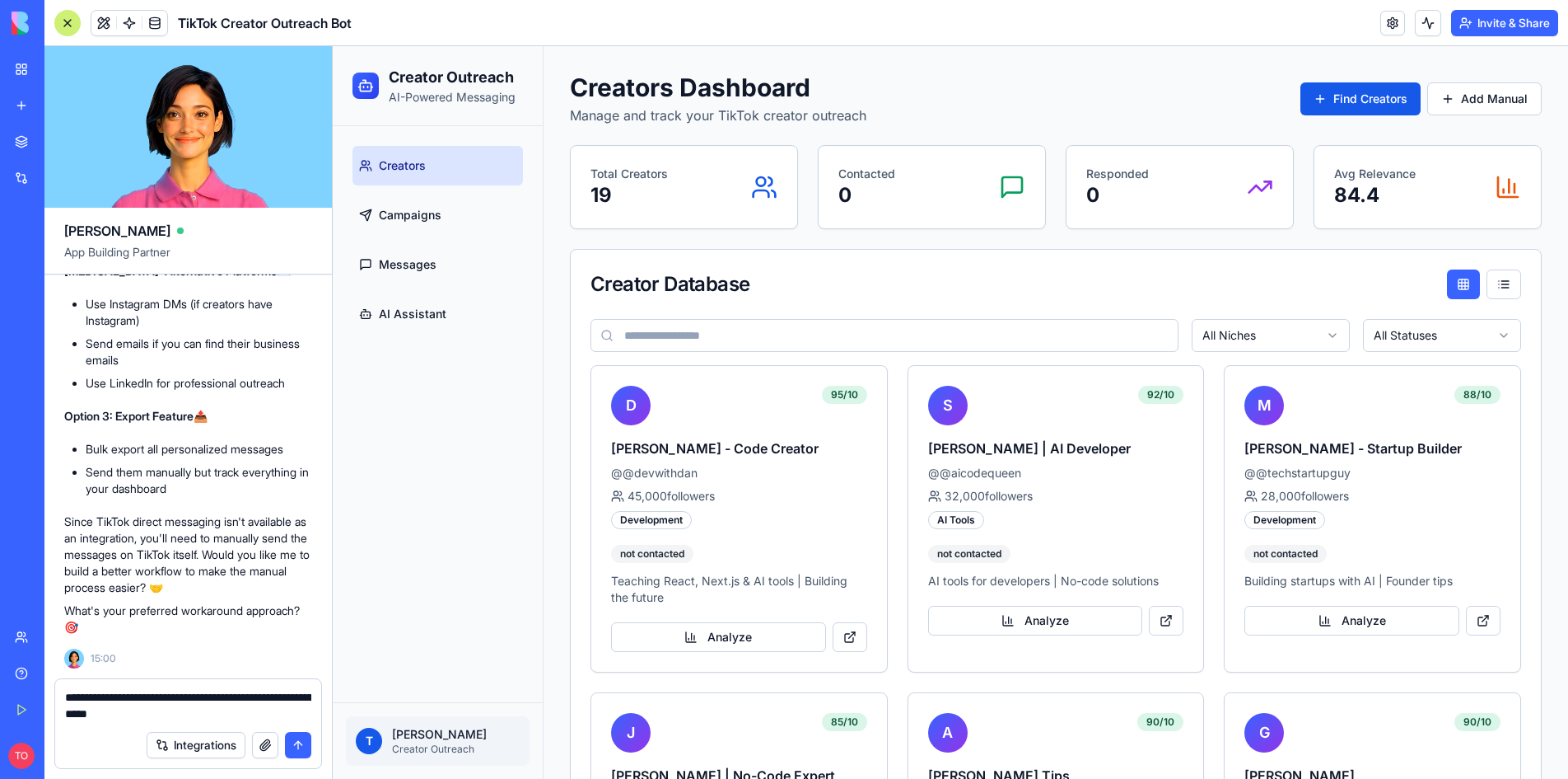
click at [212, 711] on textarea "**********" at bounding box center [188, 705] width 246 height 33
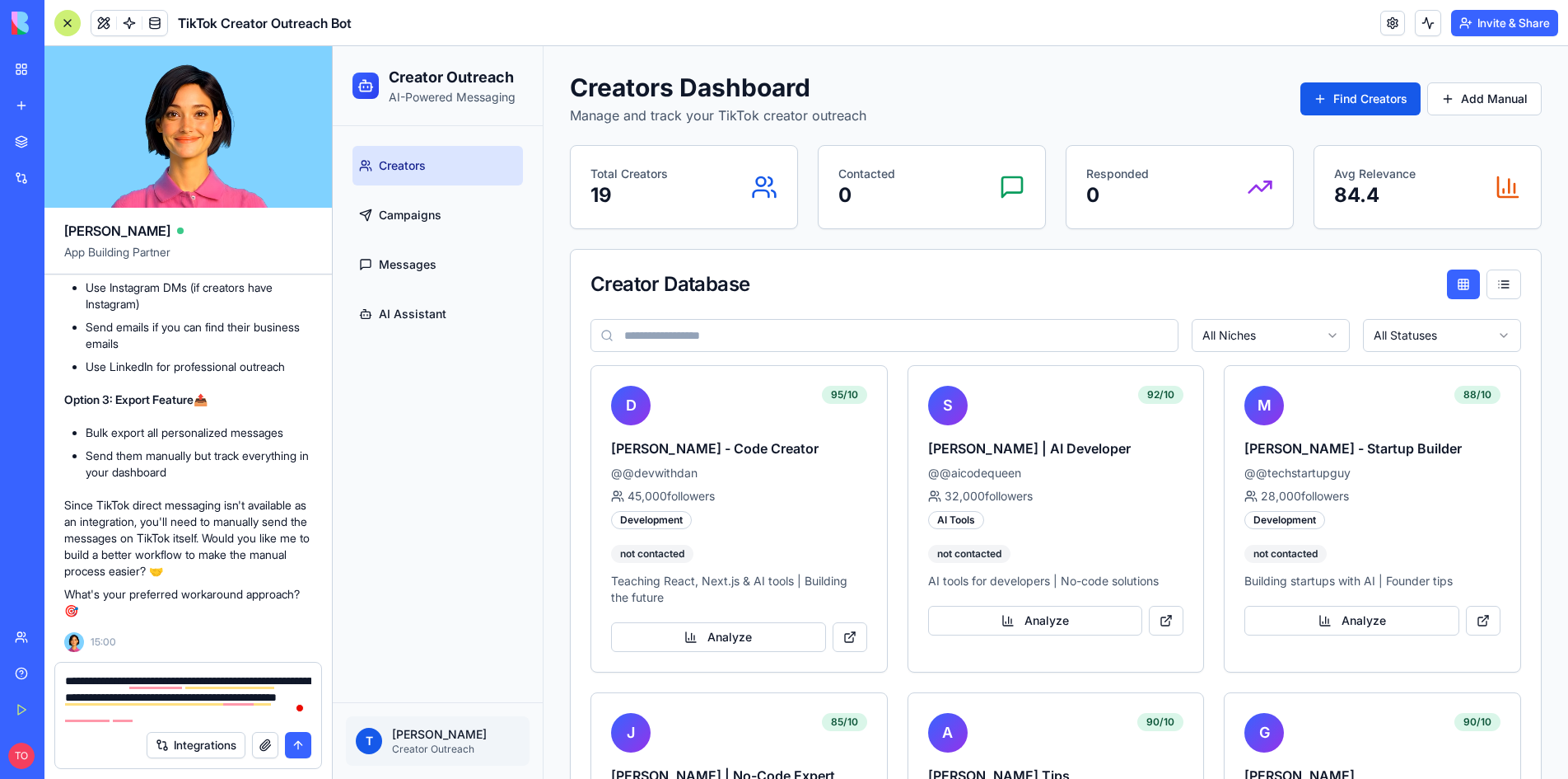
type textarea "**********"
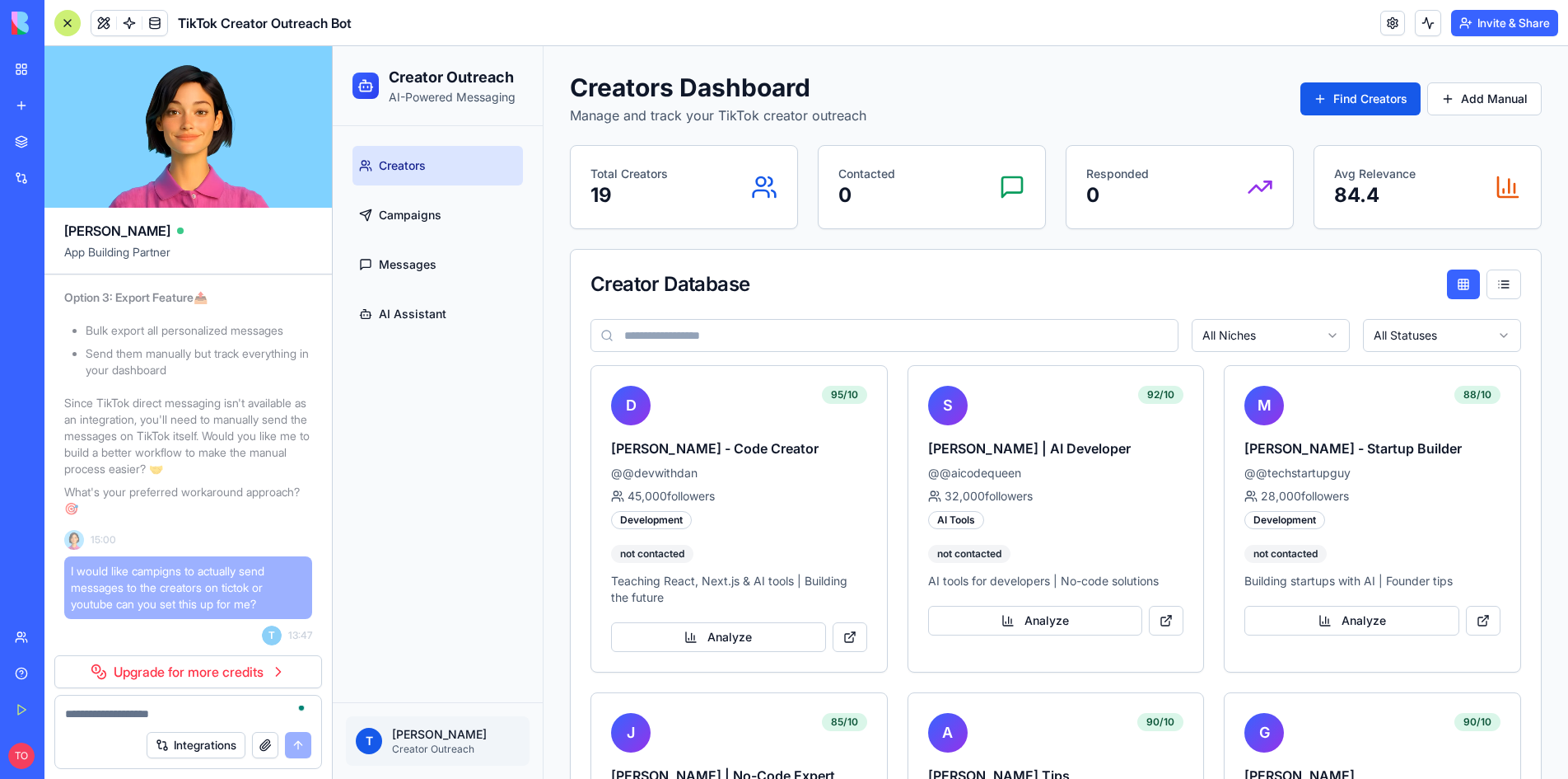
scroll to position [7784, 0]
